Goal: Information Seeking & Learning: Check status

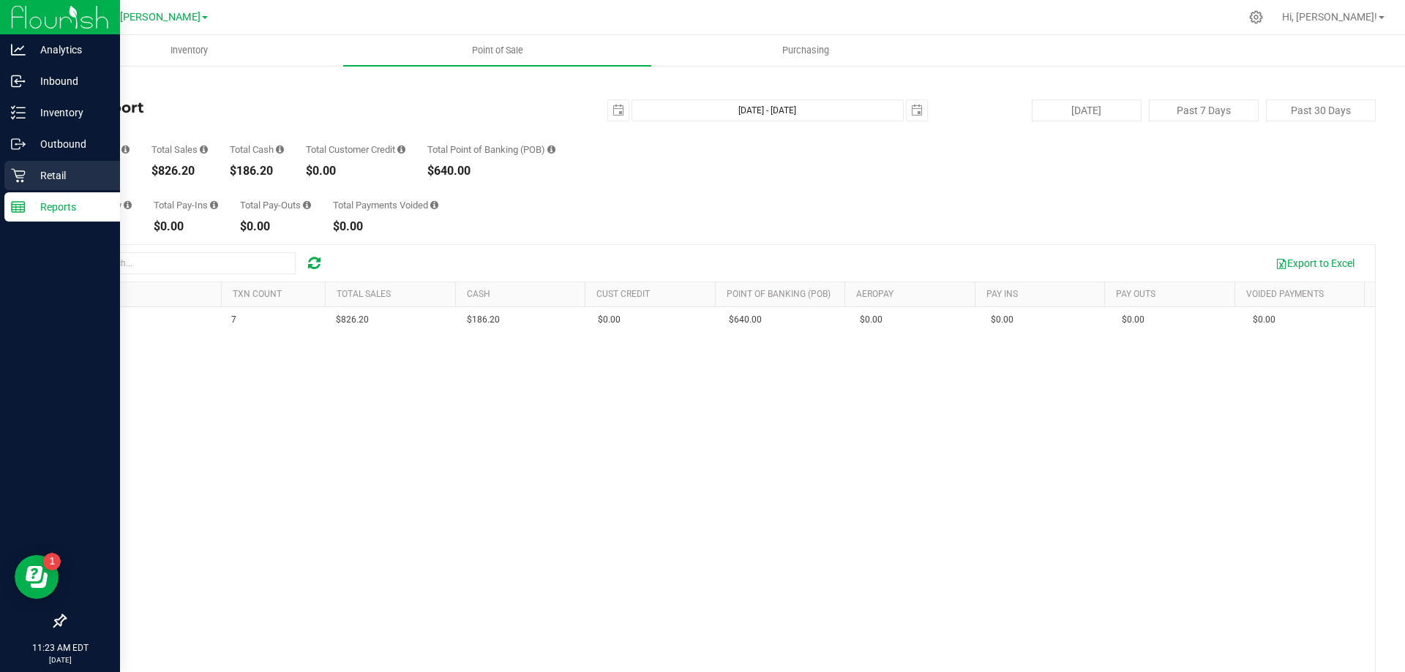
click at [17, 167] on div "Retail" at bounding box center [62, 175] width 116 height 29
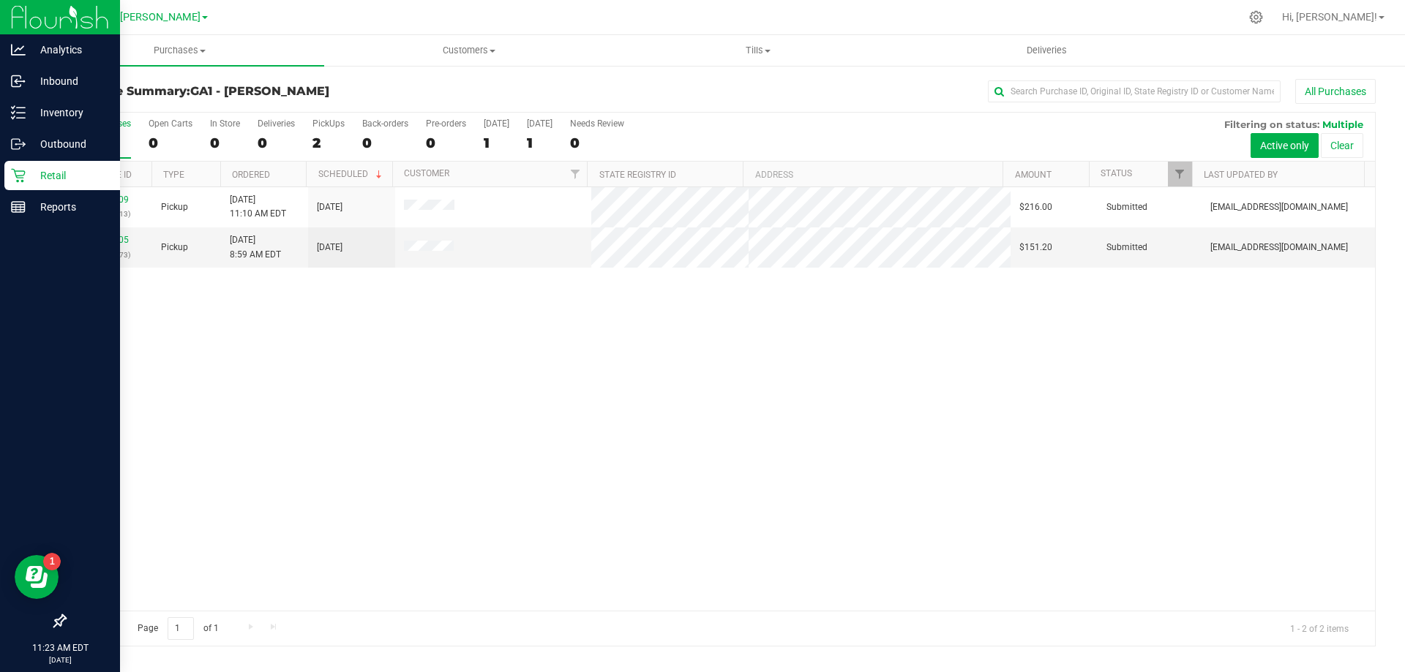
click at [644, 492] on div "00030409 (327998713) Pickup [DATE] 11:10 AM EDT 9/27/2025 $216.00 Submitted [EM…" at bounding box center [719, 399] width 1309 height 424
click at [637, 499] on div "00030409 (327998713) Pickup [DATE] 11:10 AM EDT 9/27/2025 $216.00 Submitted [EM…" at bounding box center [719, 399] width 1309 height 424
click at [586, 500] on div "00030409 (327998713) Pickup [DATE] 11:10 AM EDT 9/27/2025 $216.00 Submitted [EM…" at bounding box center [719, 399] width 1309 height 424
click at [30, 178] on p "Retail" at bounding box center [70, 176] width 88 height 18
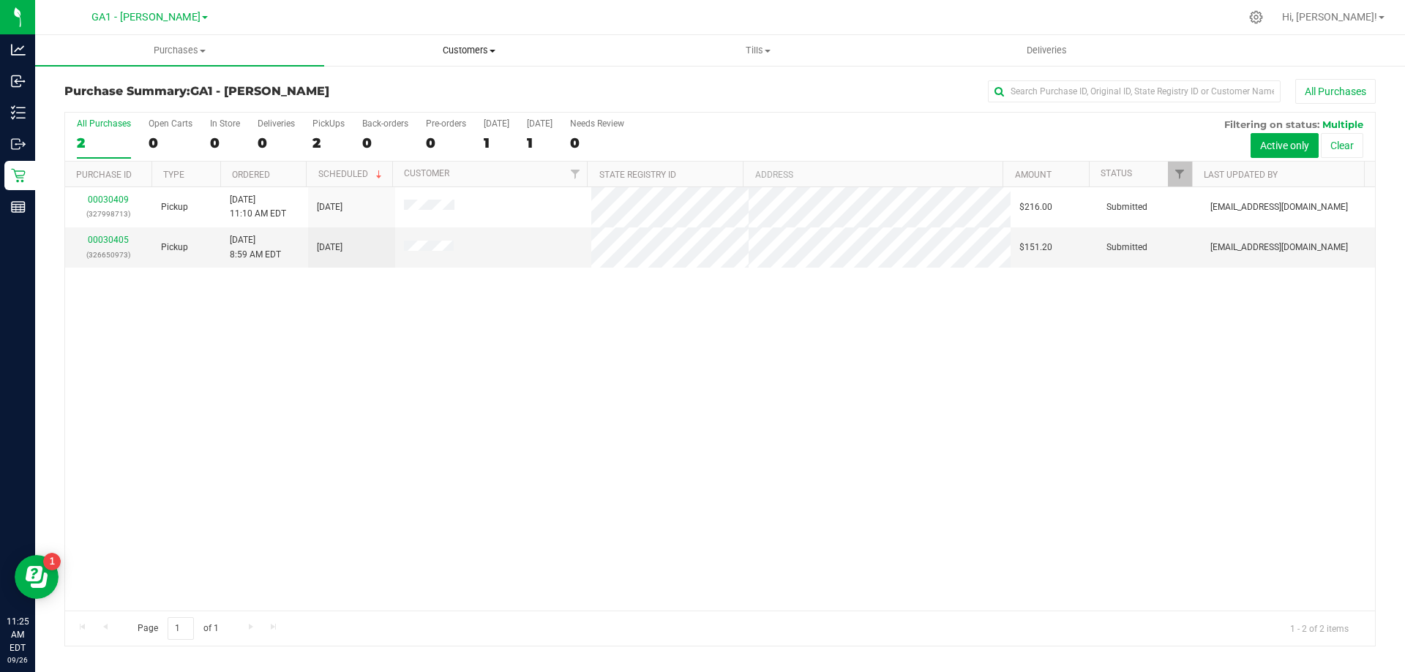
click at [480, 48] on span "Customers" at bounding box center [468, 50] width 287 height 13
click at [418, 87] on span "All customers" at bounding box center [376, 88] width 105 height 12
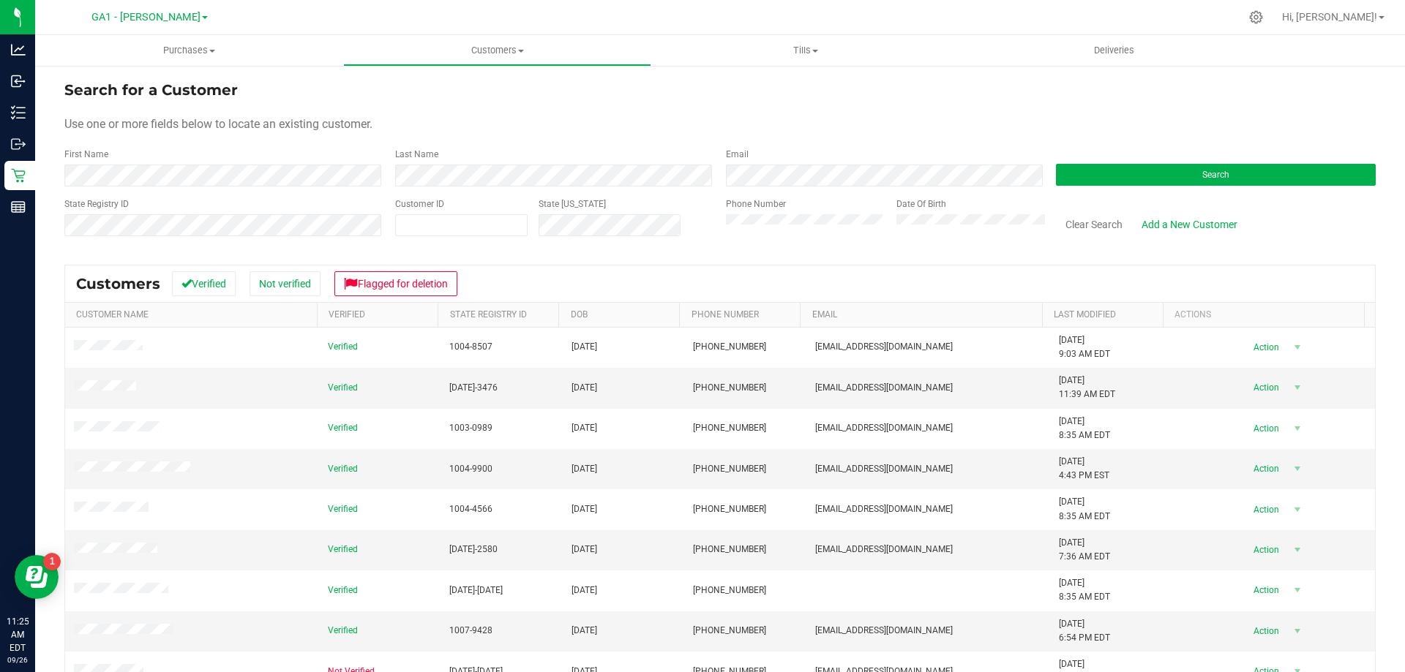
click at [1260, 158] on div "Search" at bounding box center [1210, 167] width 331 height 39
click at [1241, 170] on button "Search" at bounding box center [1216, 175] width 320 height 22
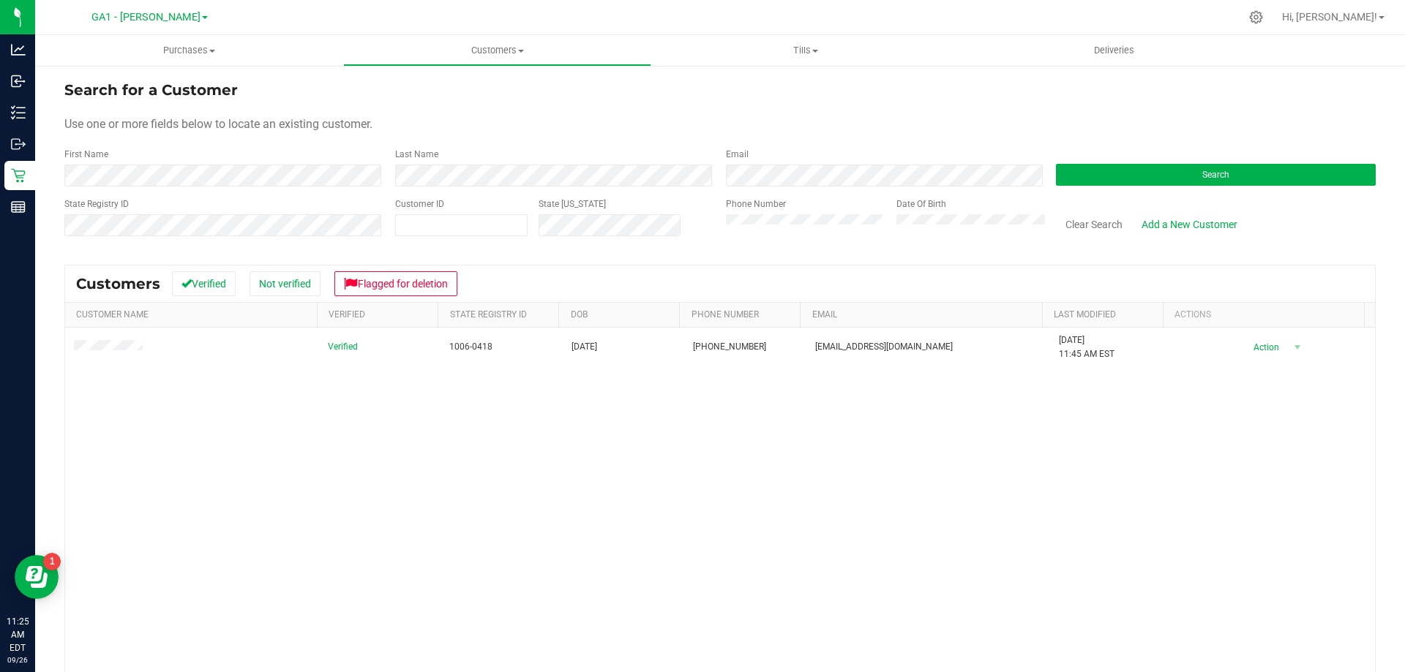
click at [908, 553] on div "Verified 1006-0418 [DATE] (678) 982-2910 [EMAIL_ADDRESS][DOMAIN_NAME] [DATE] 11…" at bounding box center [719, 540] width 1309 height 424
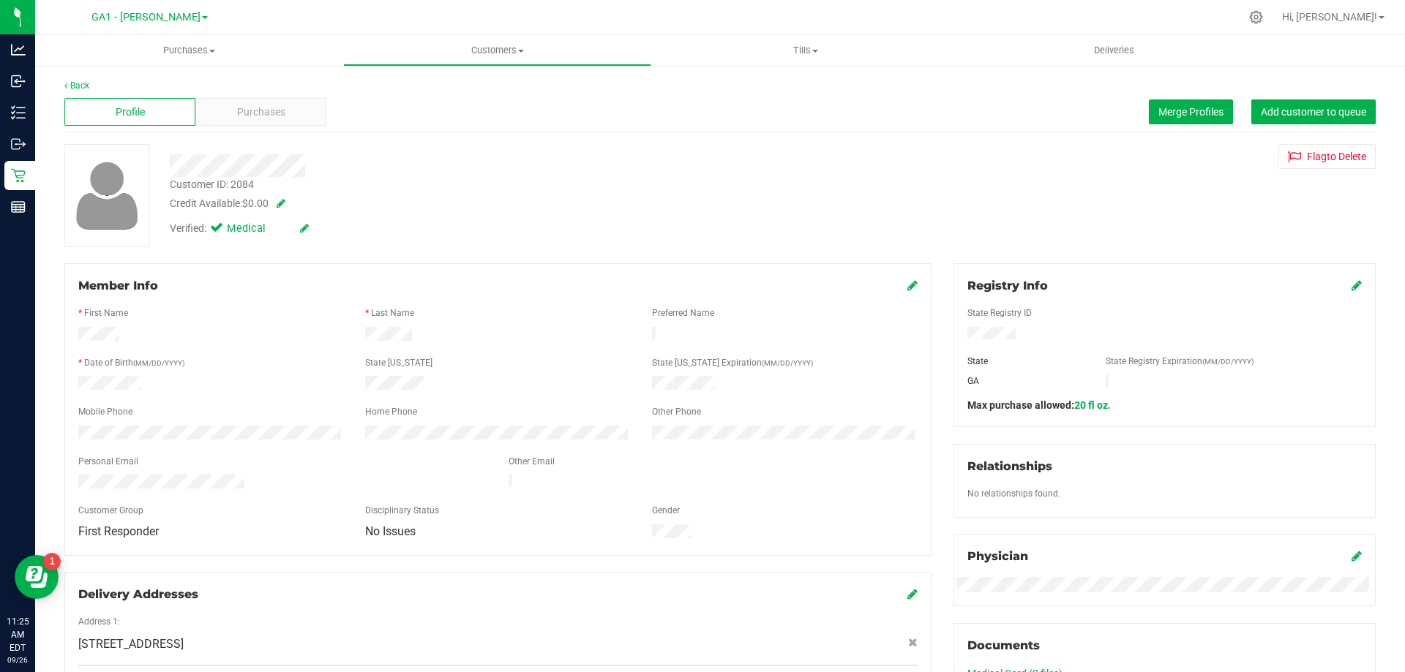
click at [285, 126] on div "Profile Purchases Merge Profiles Add customer to queue" at bounding box center [719, 112] width 1311 height 40
click at [284, 117] on div "Purchases" at bounding box center [260, 112] width 131 height 28
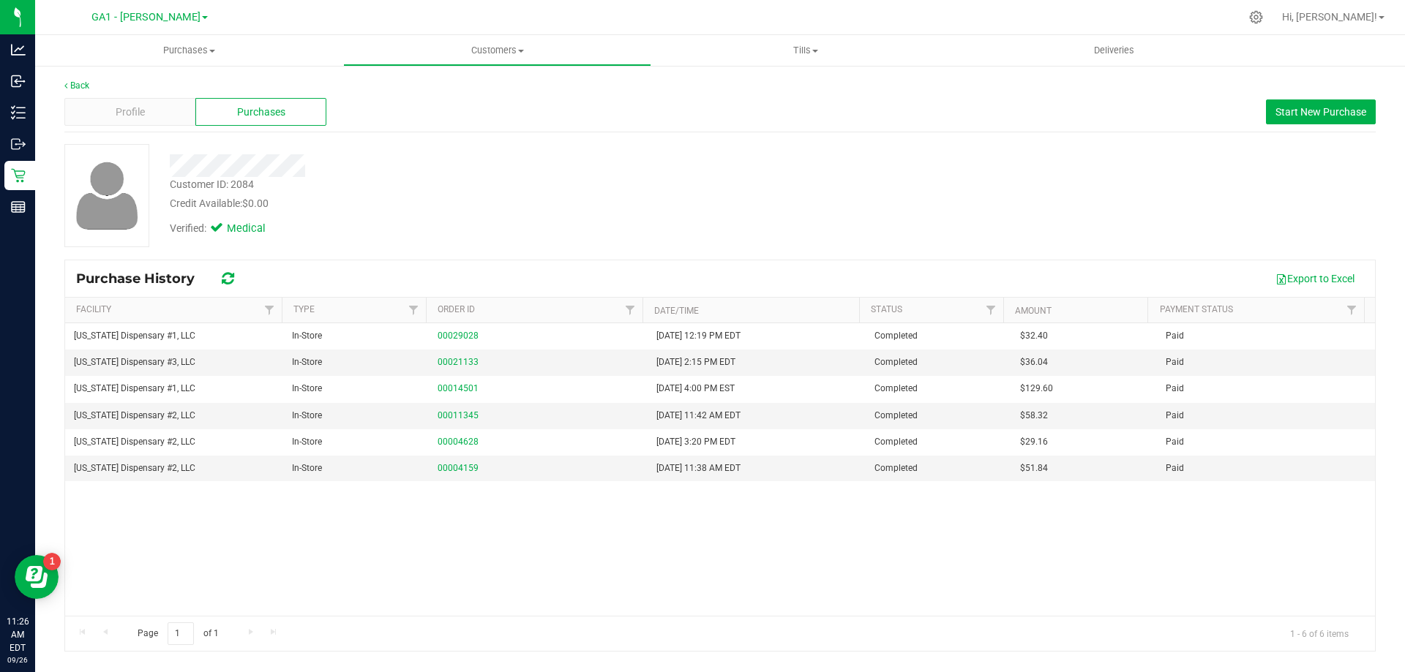
click at [399, 157] on div at bounding box center [492, 165] width 666 height 23
click at [137, 119] on span "Profile" at bounding box center [130, 112] width 29 height 15
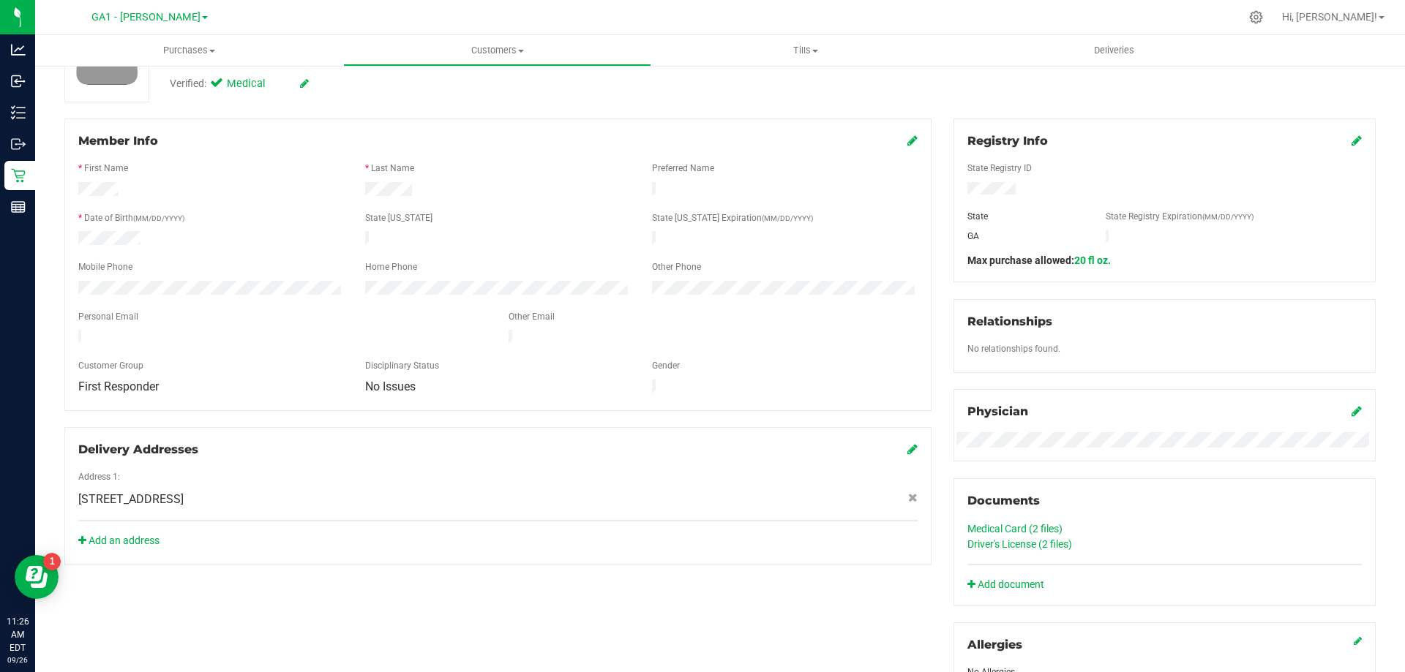
scroll to position [146, 0]
click at [1041, 539] on link "Driver's License (2 files)" at bounding box center [1019, 543] width 105 height 12
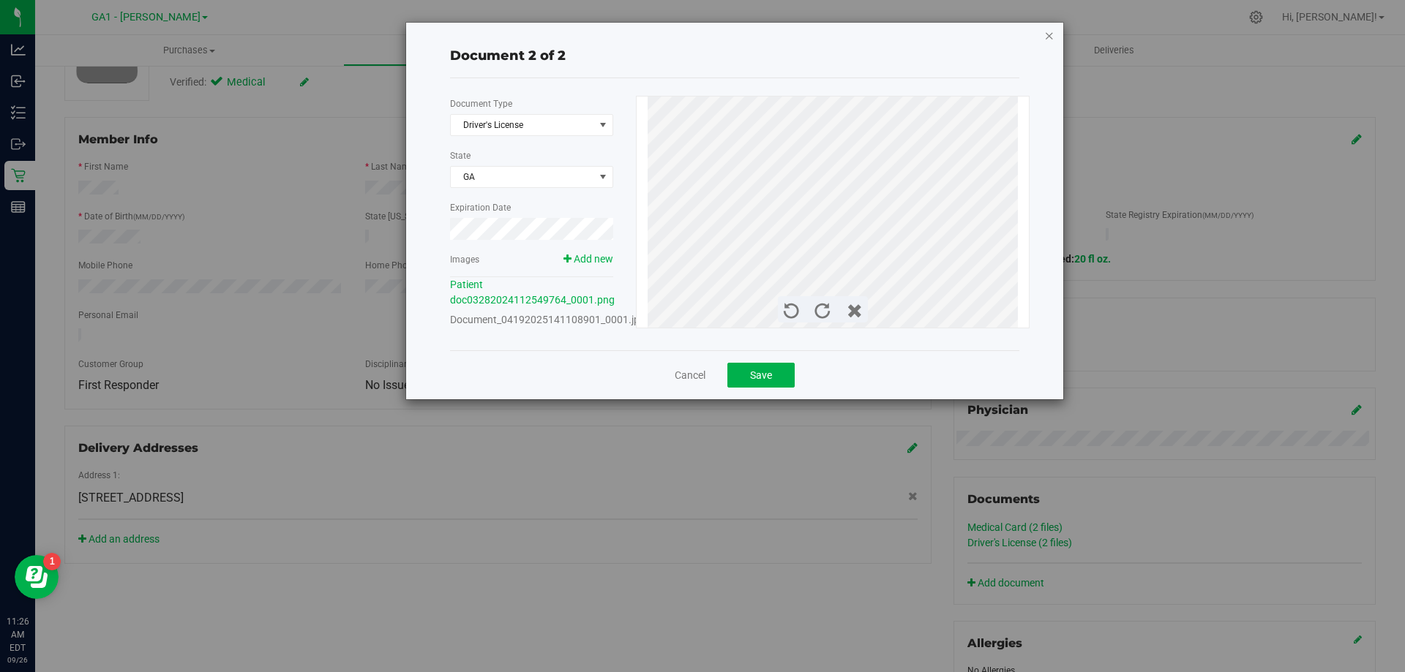
click at [1048, 38] on icon "button" at bounding box center [1049, 35] width 10 height 18
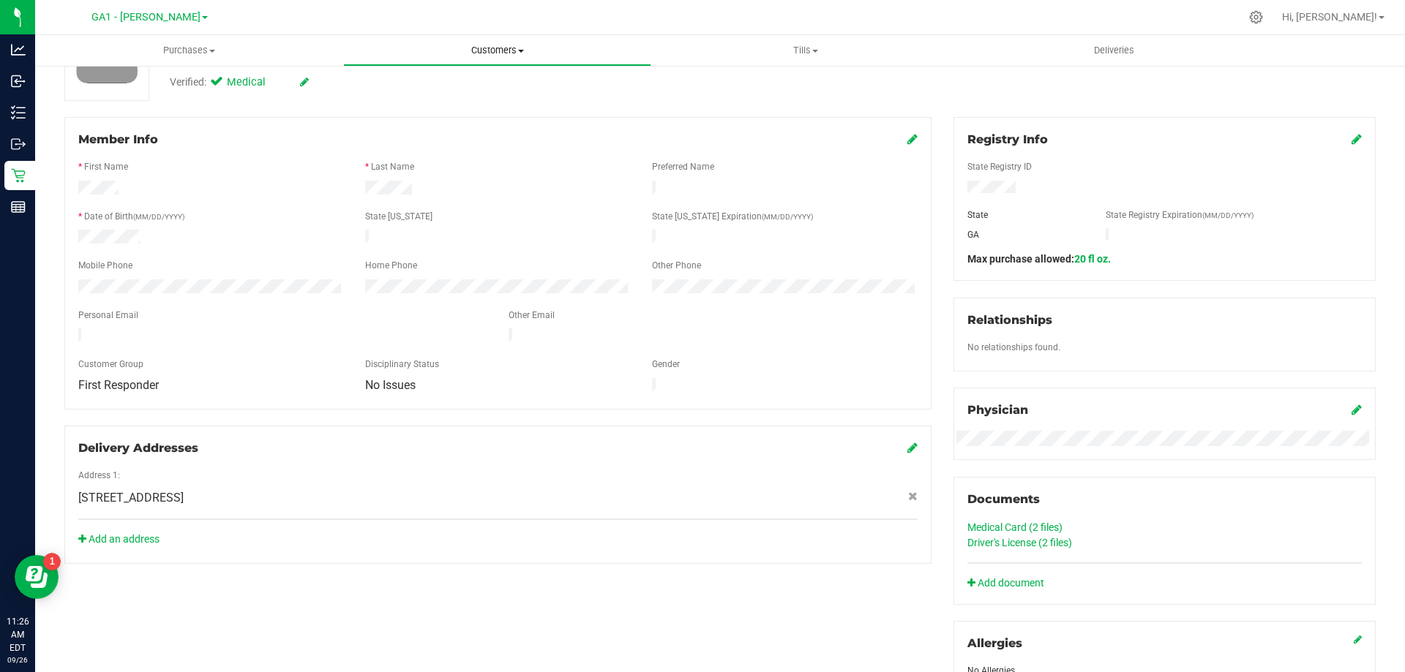
click at [477, 45] on span "Customers" at bounding box center [497, 50] width 307 height 13
click at [383, 91] on span "All customers" at bounding box center [395, 88] width 105 height 12
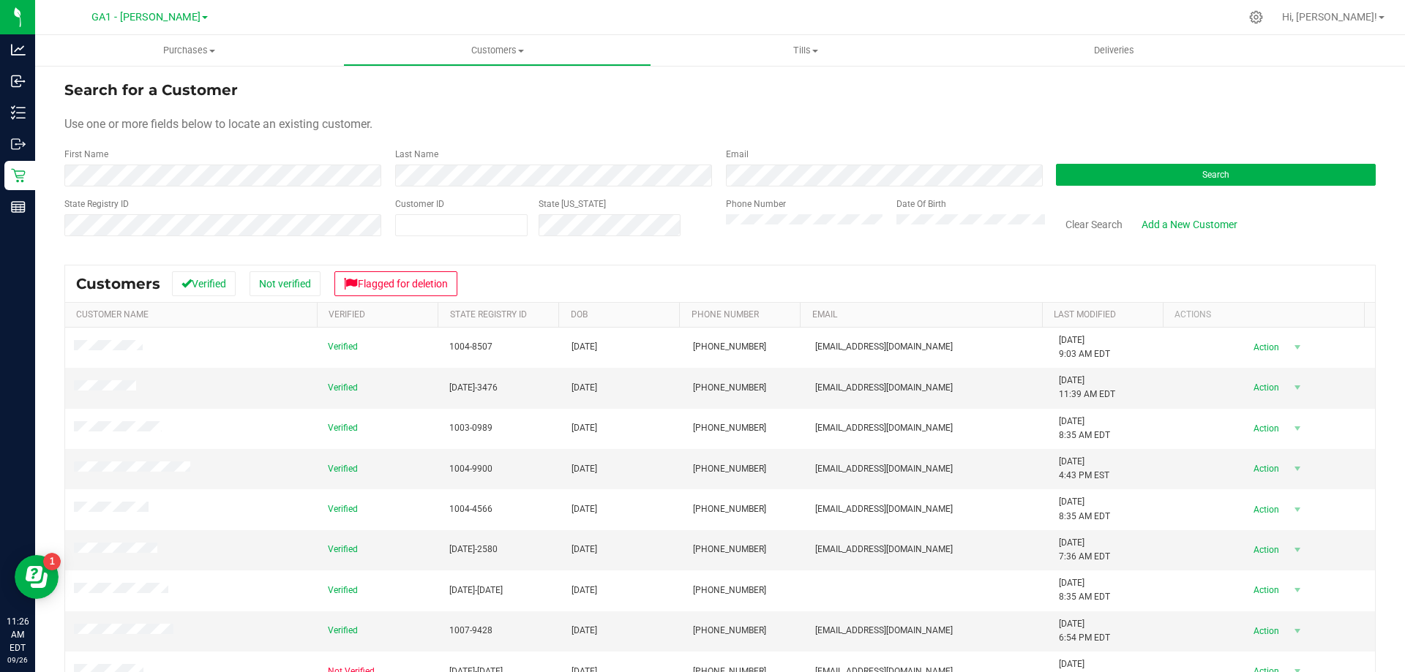
click at [1170, 187] on form "Search for a Customer Use one or more fields below to locate an existing custom…" at bounding box center [719, 164] width 1311 height 170
click at [1169, 177] on button "Search" at bounding box center [1216, 175] width 320 height 22
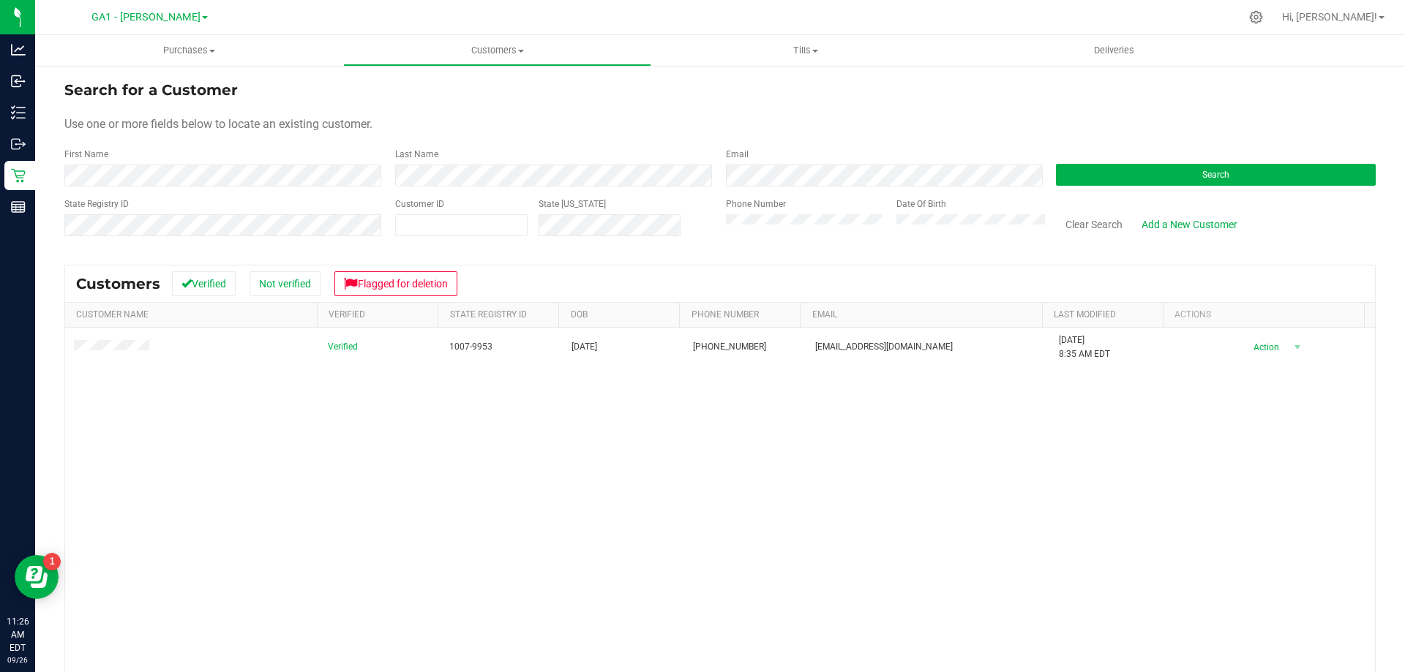
click at [413, 467] on div "Verified 1007-9953 [DATE] (516) 398-5462 [EMAIL_ADDRESS][DOMAIN_NAME] [DATE] 8:…" at bounding box center [719, 540] width 1309 height 424
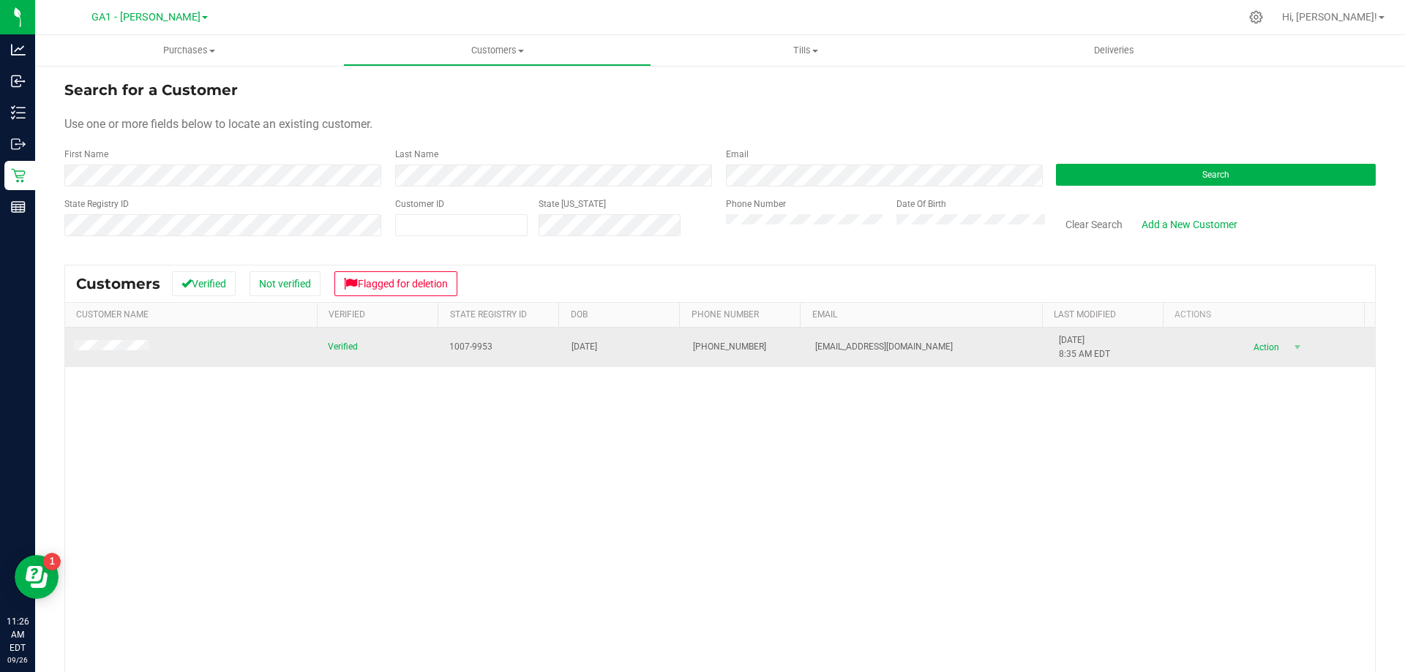
click at [115, 338] on td at bounding box center [192, 348] width 254 height 40
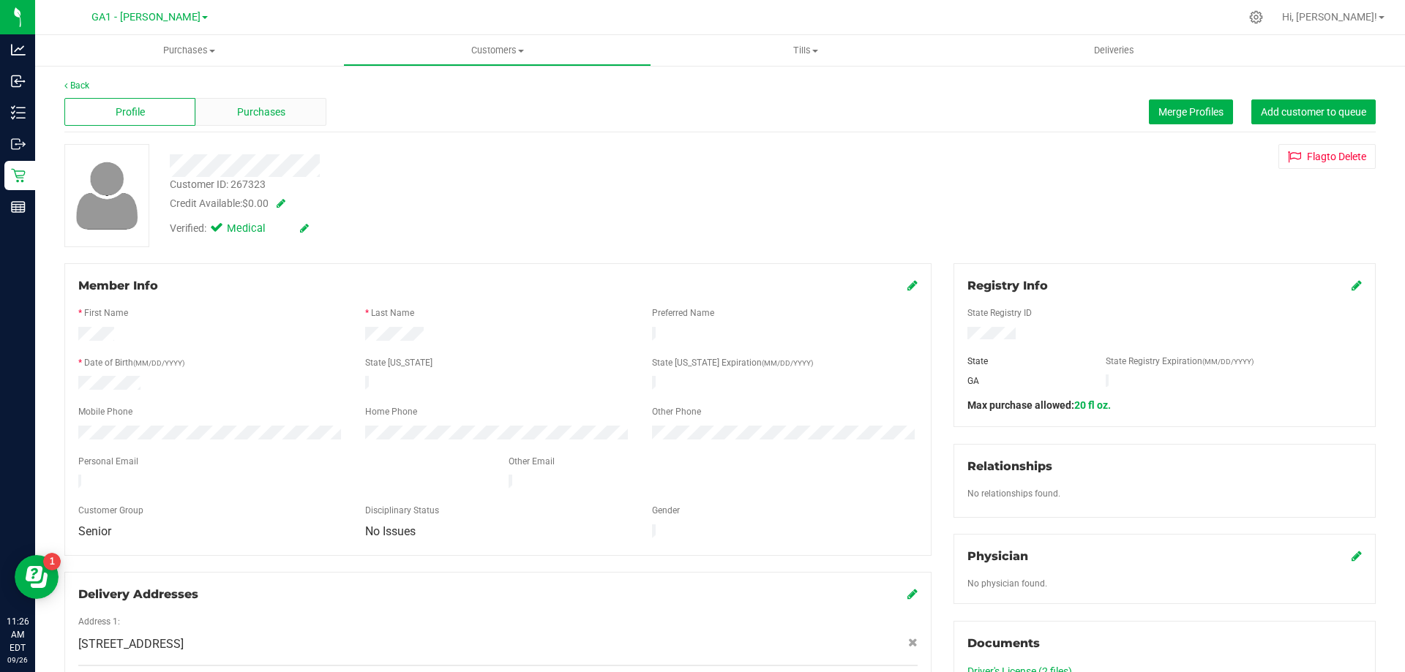
click at [288, 116] on div "Purchases" at bounding box center [260, 112] width 131 height 28
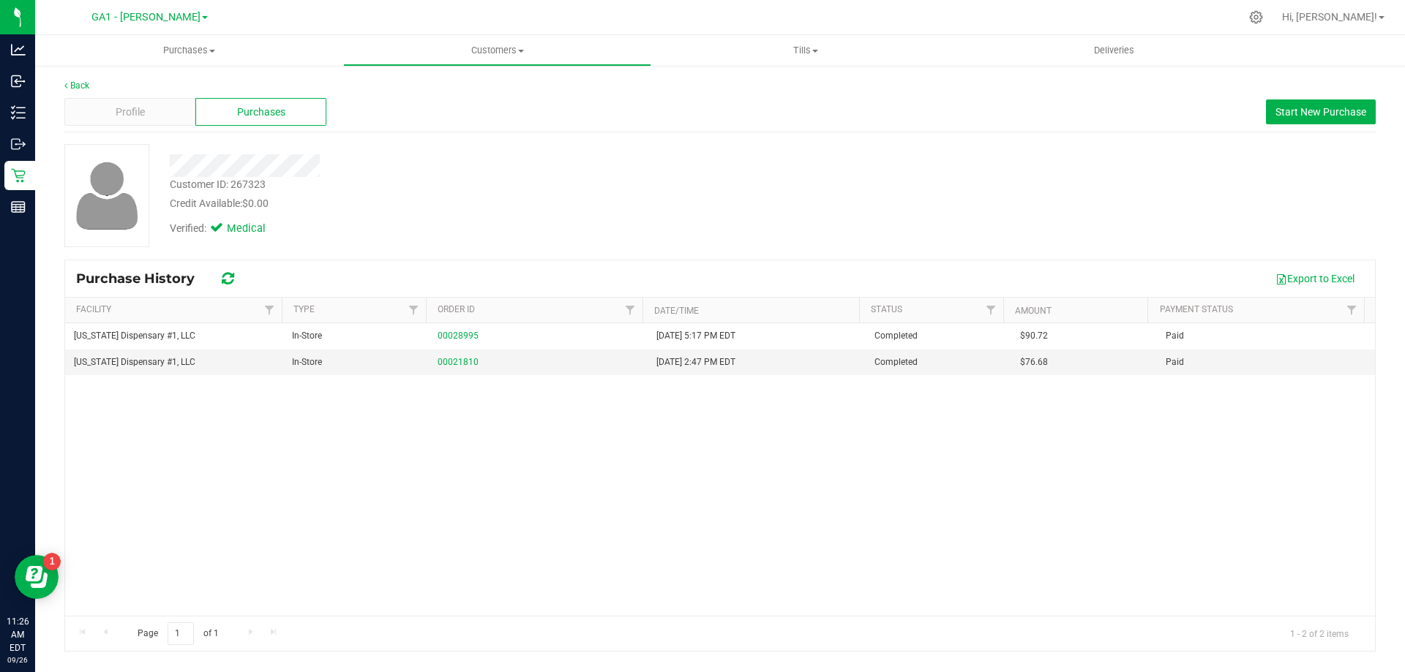
click at [929, 248] on div "Customer ID: 267323 Credit Available: $0.00 Verified: Medical" at bounding box center [719, 201] width 1311 height 115
click at [124, 119] on span "Profile" at bounding box center [130, 112] width 29 height 15
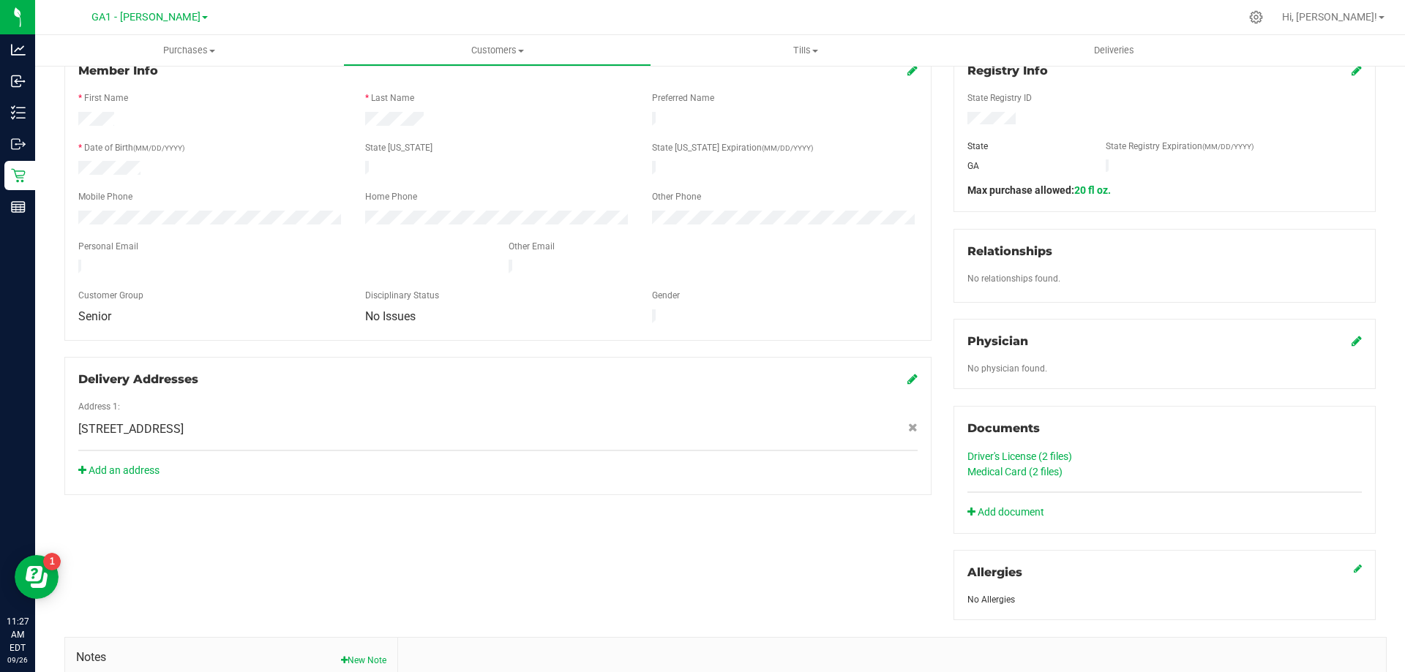
scroll to position [219, 0]
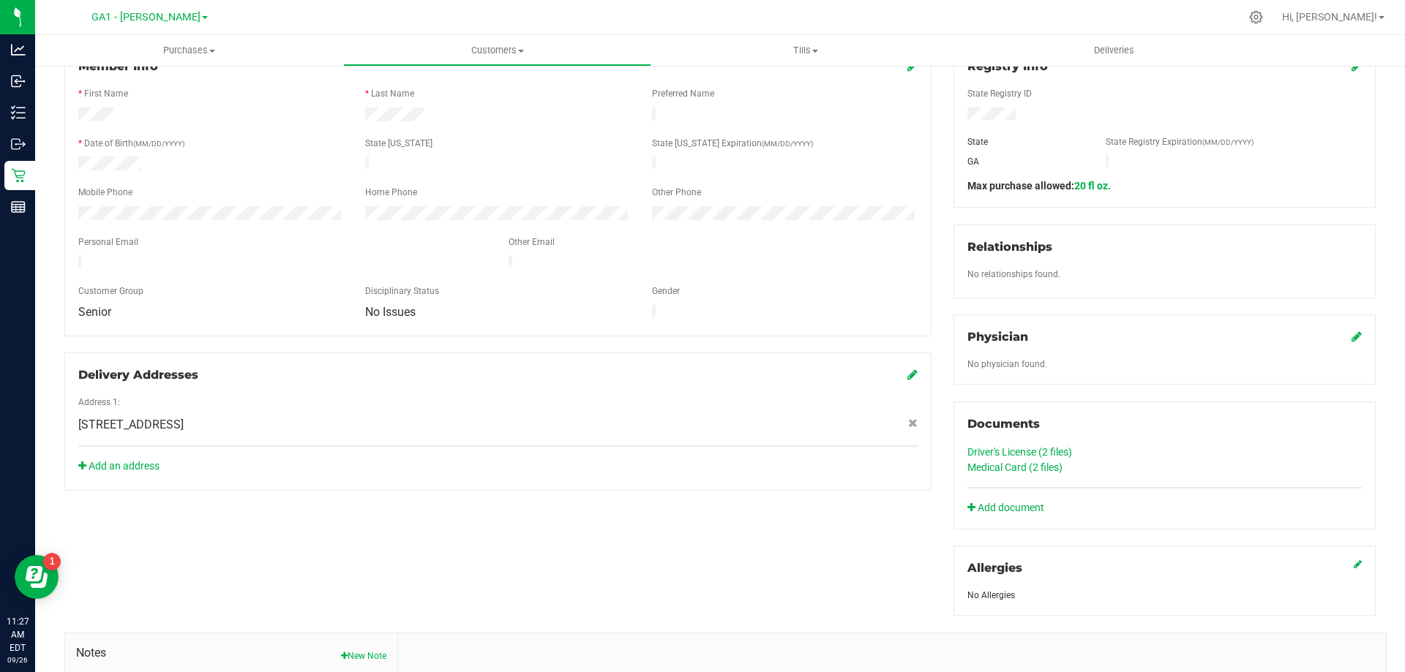
click at [993, 451] on link "Driver's License (2 files)" at bounding box center [1019, 452] width 105 height 12
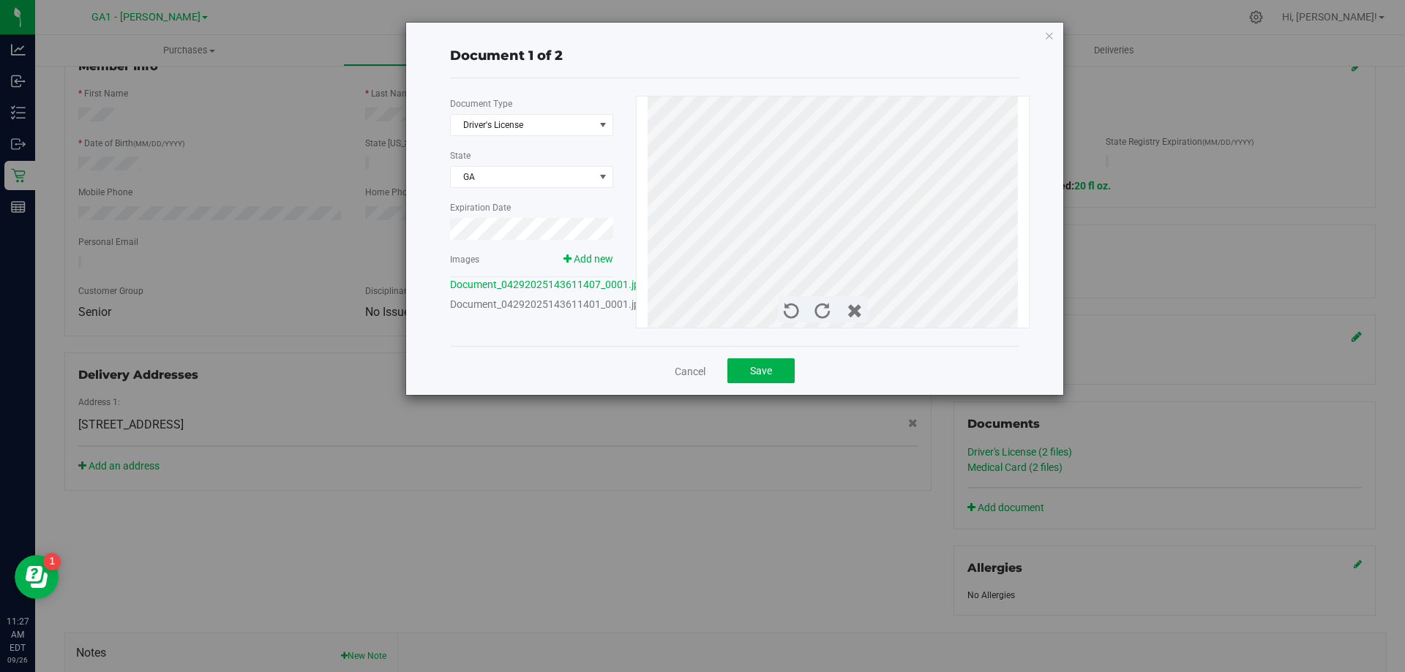
click at [1041, 35] on div "Document 1 of 2 Document Type Driver's License 1 State [GEOGRAPHIC_DATA] Expira…" at bounding box center [734, 209] width 657 height 372
click at [1040, 38] on div "Document 1 of 2 Document Type Driver's License 1 State [GEOGRAPHIC_DATA] Expira…" at bounding box center [734, 209] width 657 height 372
click at [1050, 38] on icon "button" at bounding box center [1049, 35] width 10 height 18
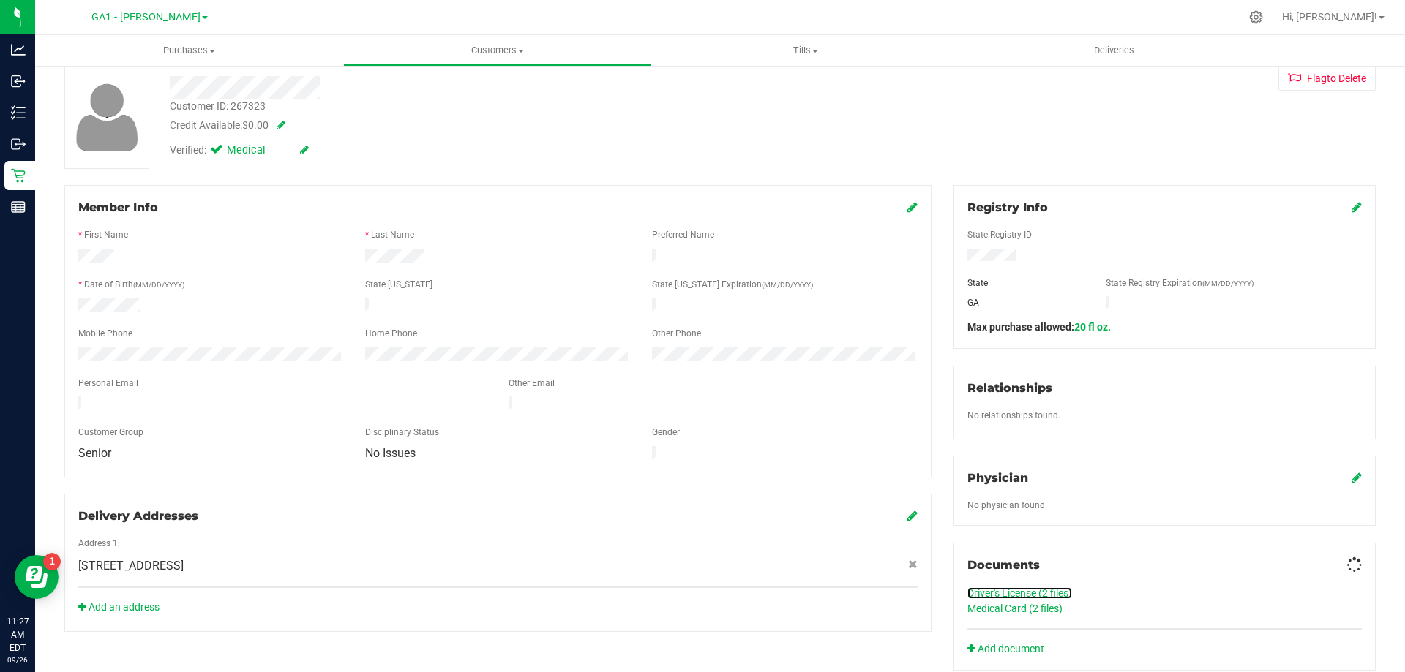
scroll to position [0, 0]
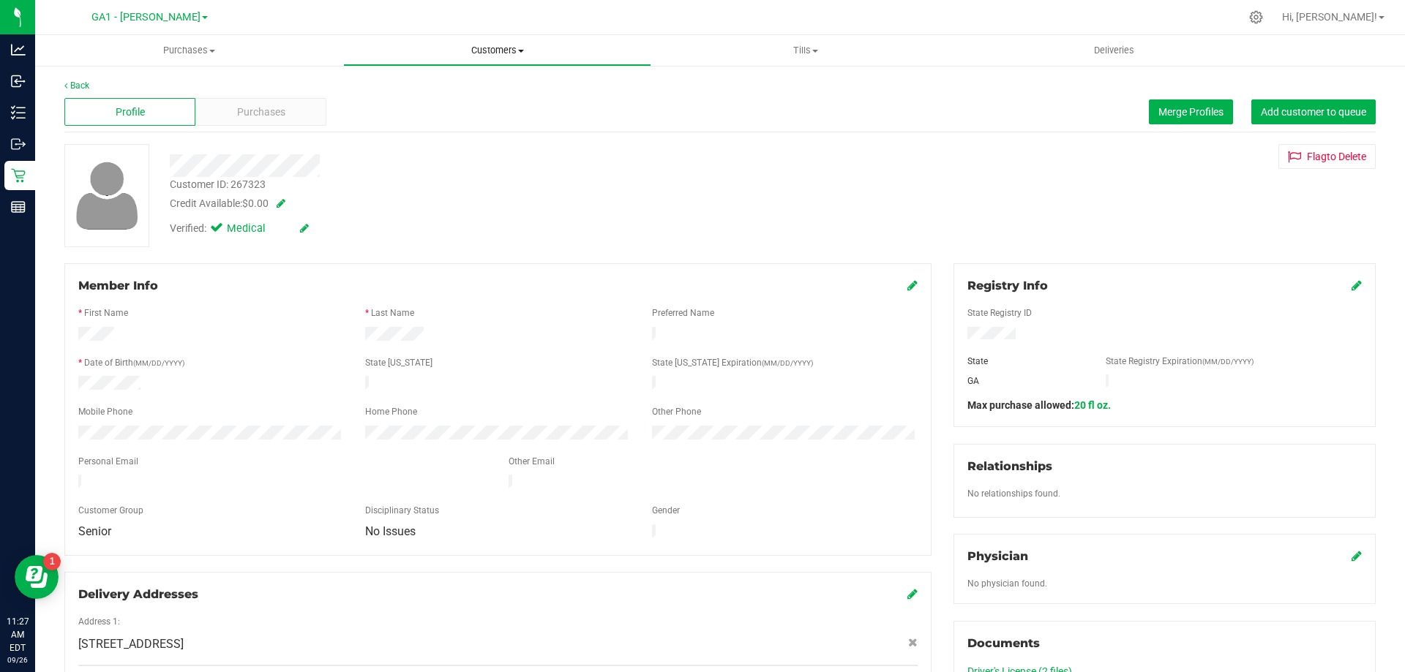
click at [513, 50] on span "Customers" at bounding box center [497, 50] width 307 height 13
click at [477, 86] on li "All customers" at bounding box center [497, 89] width 308 height 18
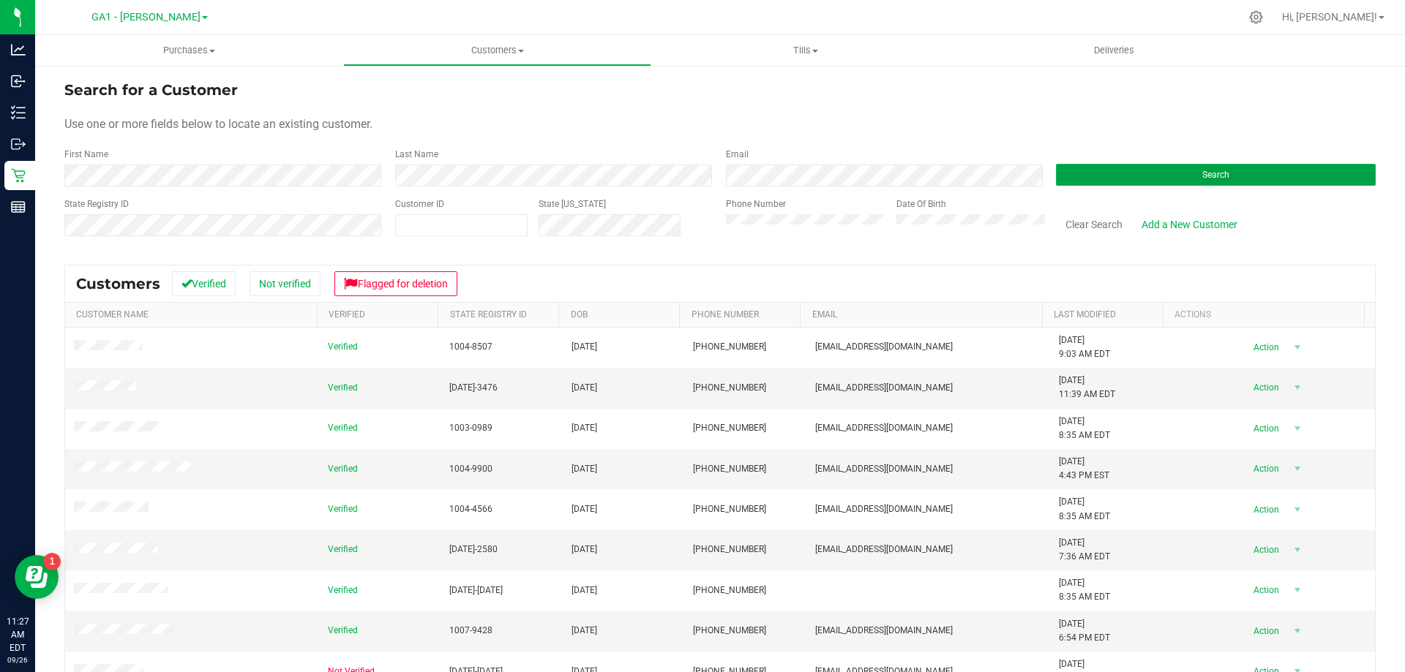
click at [1214, 169] on button "Search" at bounding box center [1216, 175] width 320 height 22
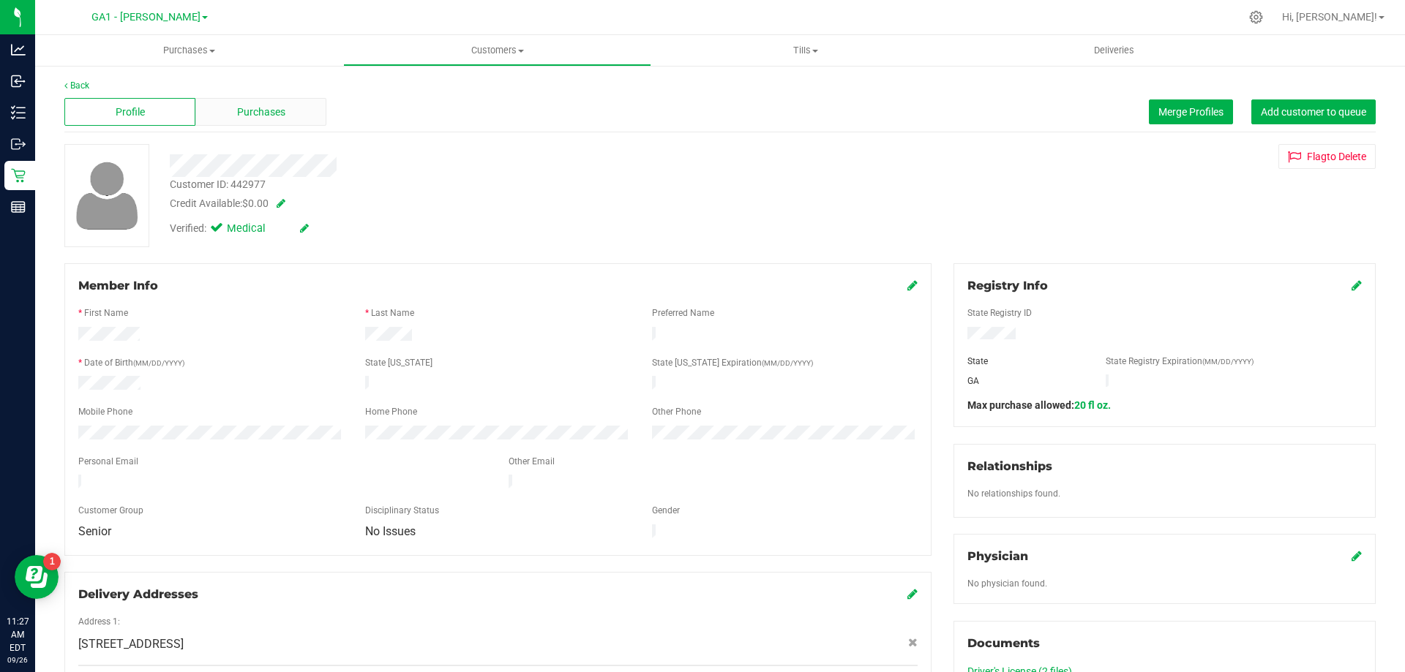
click at [252, 116] on span "Purchases" at bounding box center [261, 112] width 48 height 15
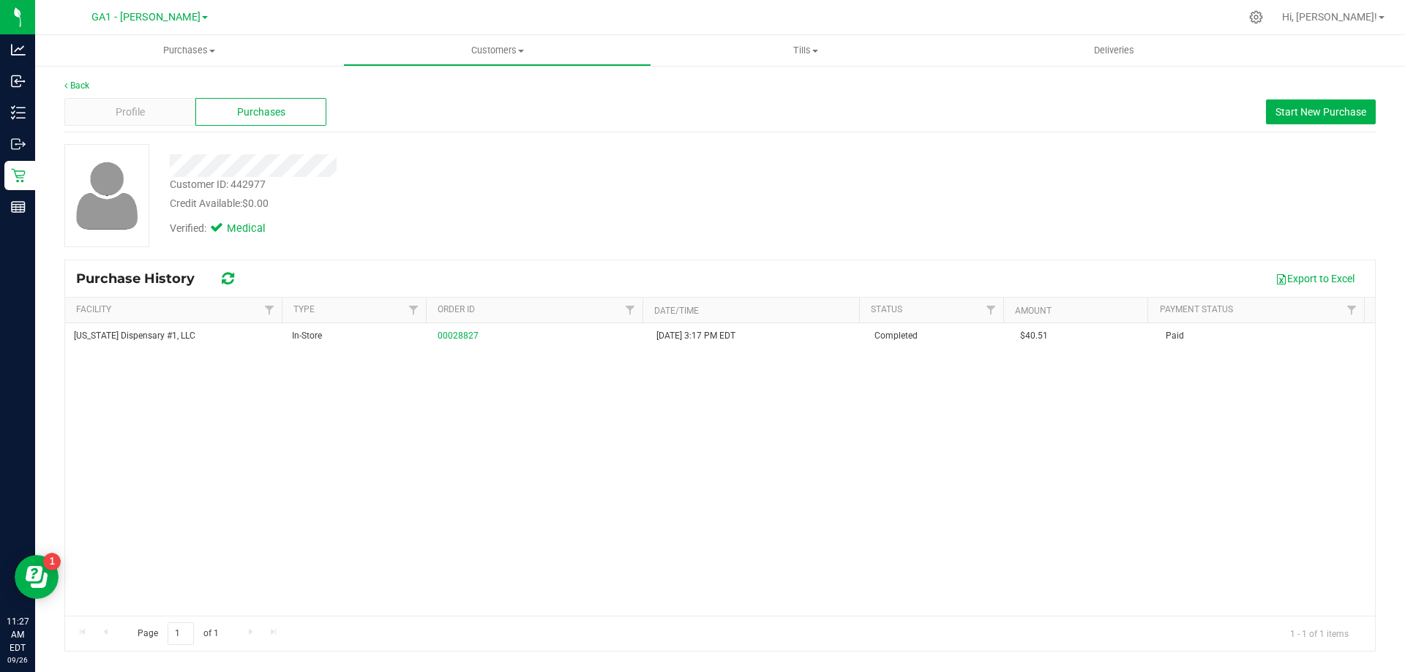
click at [490, 532] on div "[US_STATE] Dispensary #1, LLC In-Store 00028827 [DATE] 3:17 PM EDT Completed $4…" at bounding box center [719, 469] width 1309 height 293
click at [524, 56] on span "Customers" at bounding box center [497, 50] width 307 height 13
click at [427, 84] on span "All customers" at bounding box center [395, 88] width 105 height 12
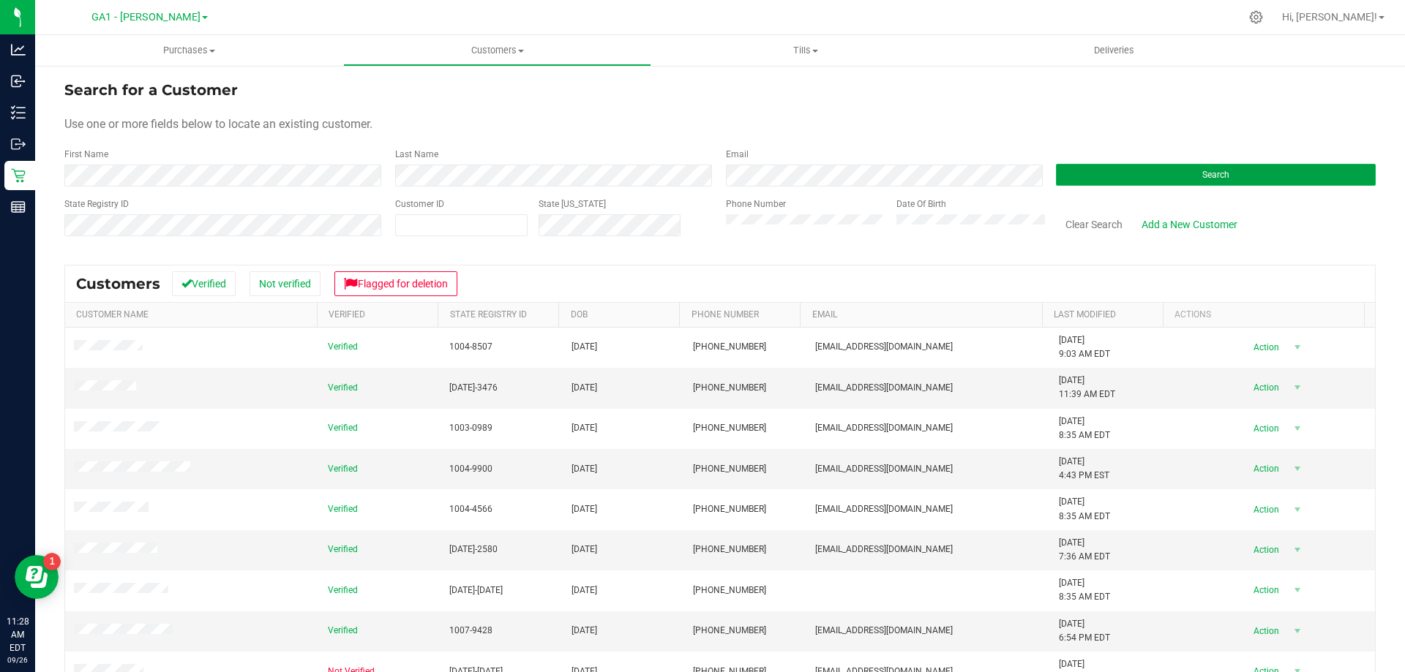
click at [1170, 171] on button "Search" at bounding box center [1216, 175] width 320 height 22
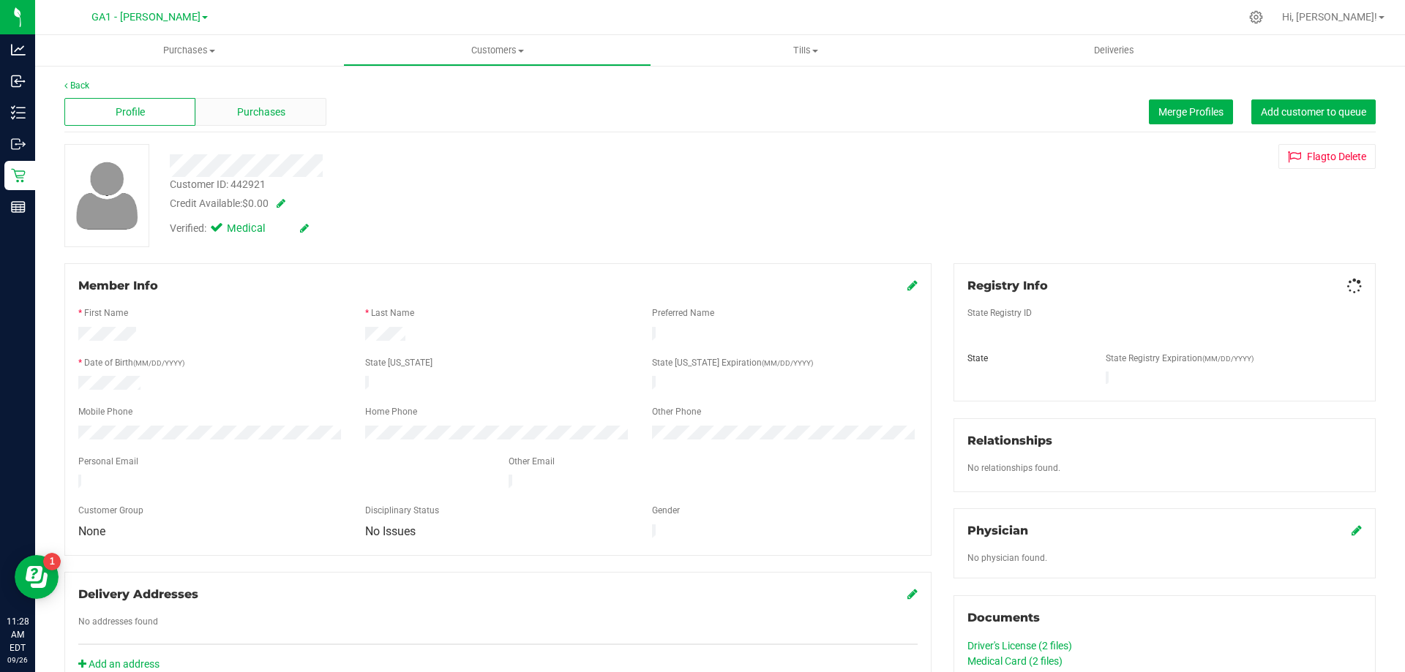
click at [271, 105] on span "Purchases" at bounding box center [261, 112] width 48 height 15
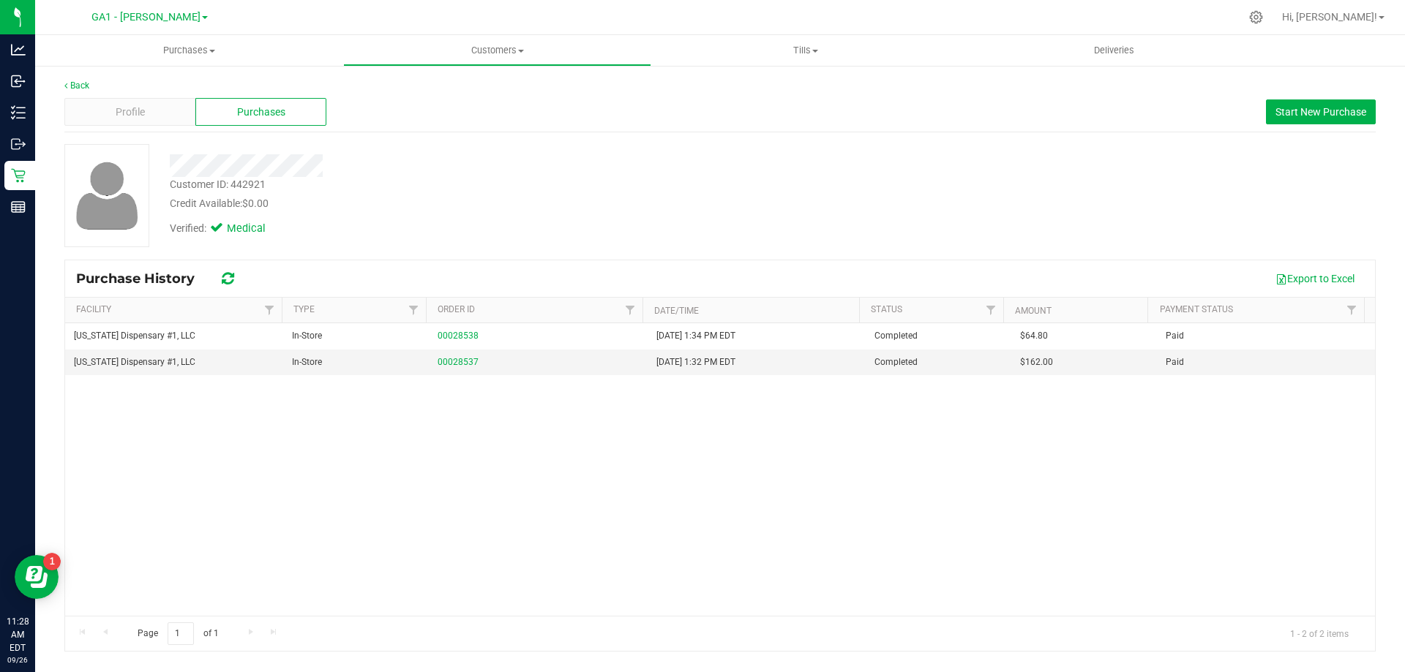
click at [605, 233] on div "Verified: Medical" at bounding box center [492, 227] width 666 height 32
click at [146, 99] on div "Profile" at bounding box center [129, 112] width 131 height 28
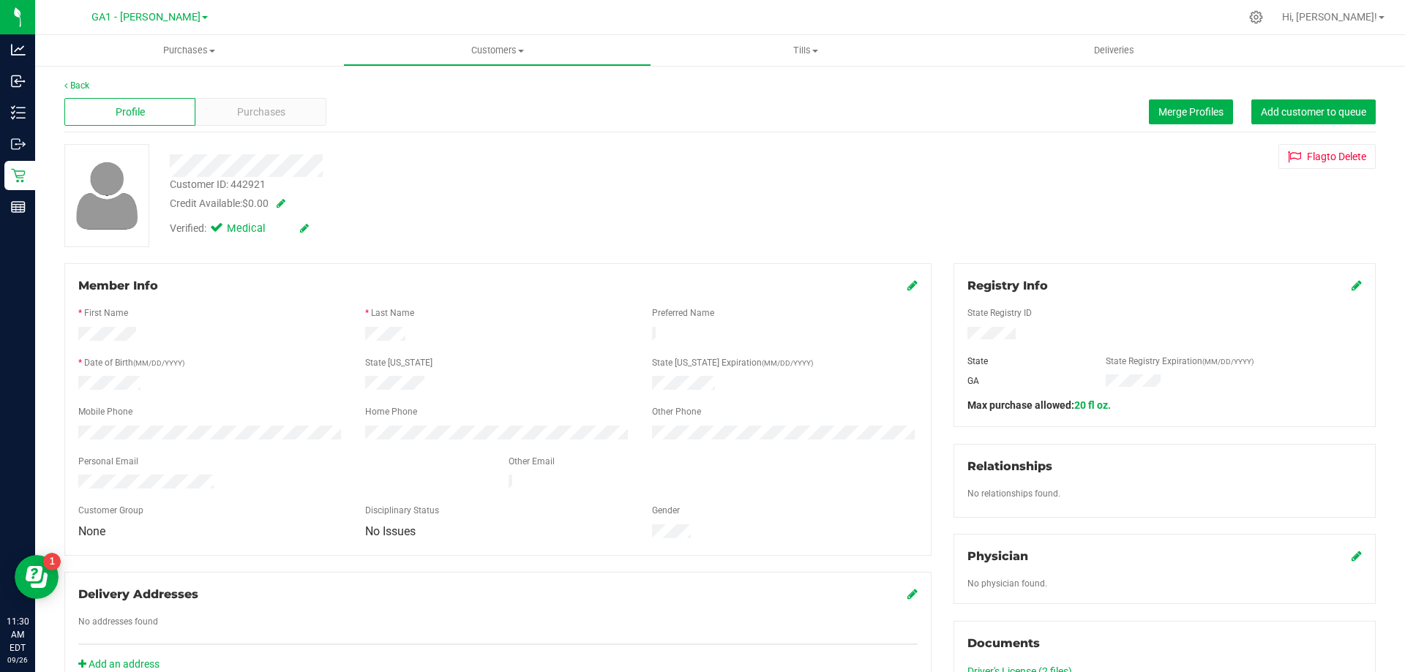
drag, startPoint x: 614, startPoint y: 214, endPoint x: 631, endPoint y: 181, distance: 37.6
click at [604, 220] on div "Verified: Medical" at bounding box center [492, 227] width 666 height 32
click at [260, 102] on div "Purchases" at bounding box center [260, 112] width 131 height 28
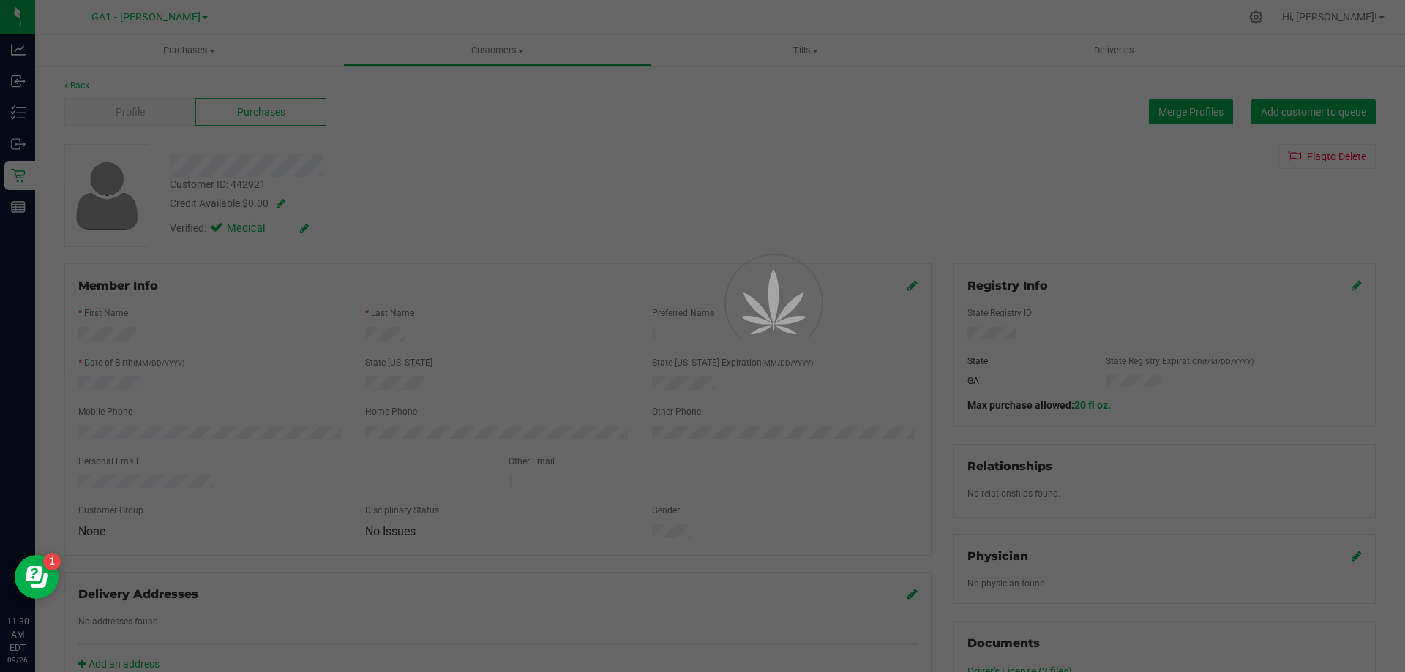
click at [257, 118] on div at bounding box center [702, 336] width 1405 height 672
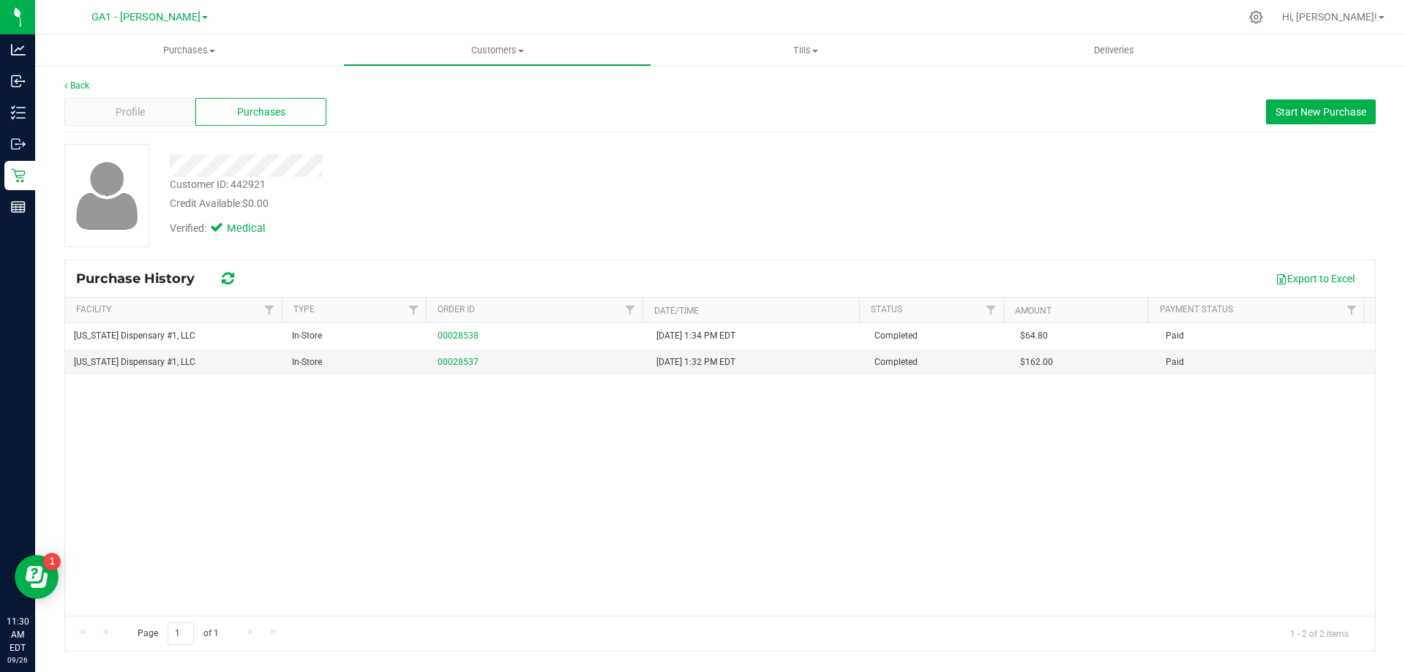
click at [567, 124] on div "Profile Purchases Start New Purchase" at bounding box center [719, 112] width 1311 height 40
